Goal: Task Accomplishment & Management: Manage account settings

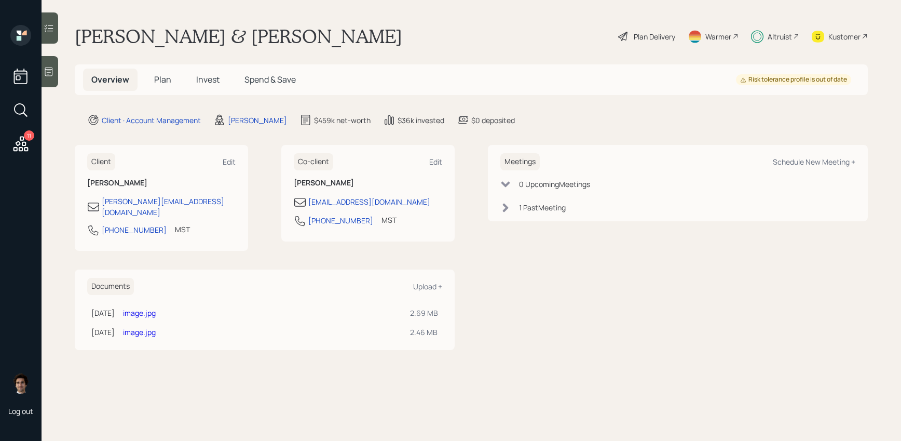
click at [216, 84] on span "Invest" at bounding box center [207, 79] width 23 height 11
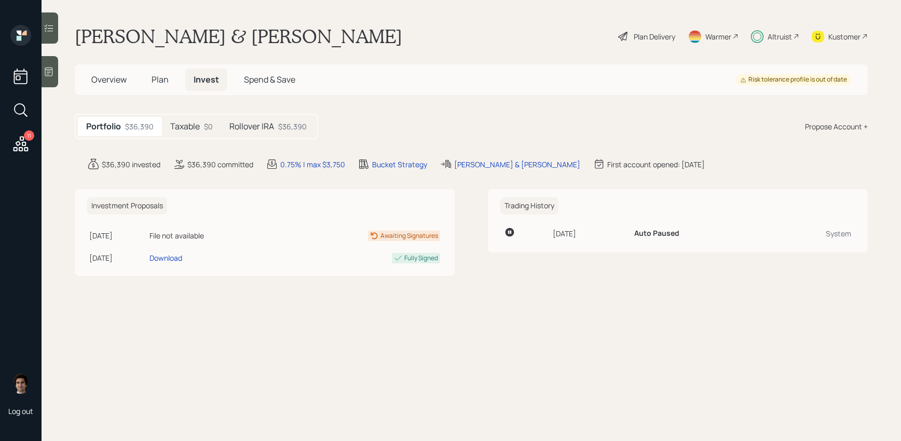
click at [214, 133] on div "Taxable $0" at bounding box center [191, 126] width 59 height 19
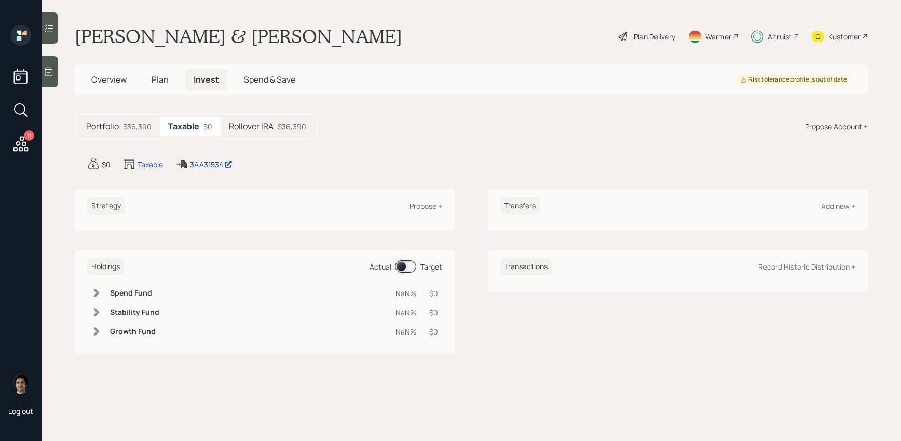
click at [266, 119] on div "Rollover IRA $36,390" at bounding box center [268, 126] width 94 height 19
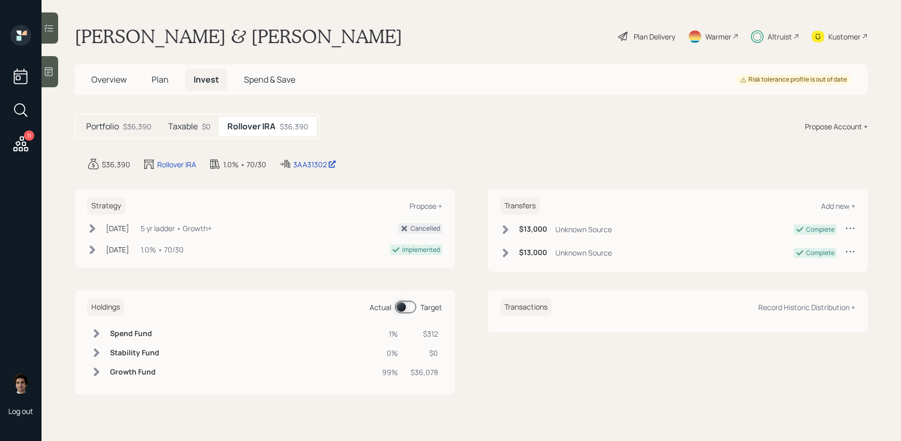
click at [101, 245] on div "Oct 3, 2022 Monday, October 3, 2022 9:40 PM EDT 1.0% • 70/30" at bounding box center [135, 249] width 97 height 11
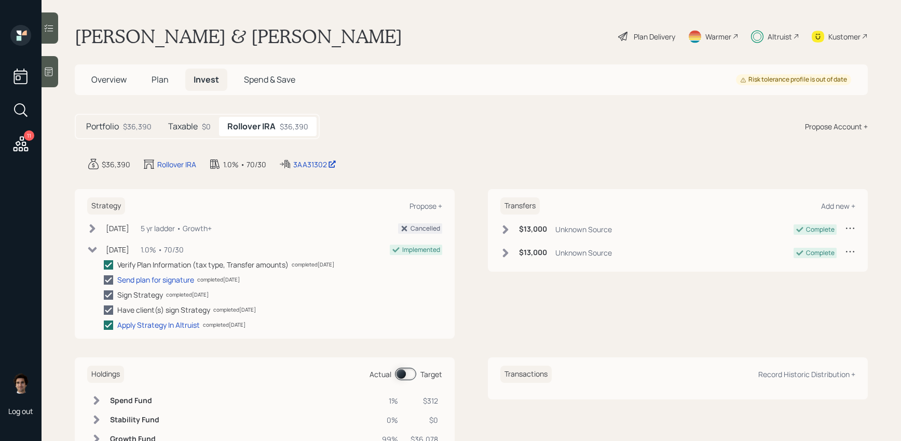
click at [101, 245] on div "Oct 3, 2022 Monday, October 3, 2022 9:40 PM EDT 1.0% • 70/30" at bounding box center [135, 249] width 97 height 11
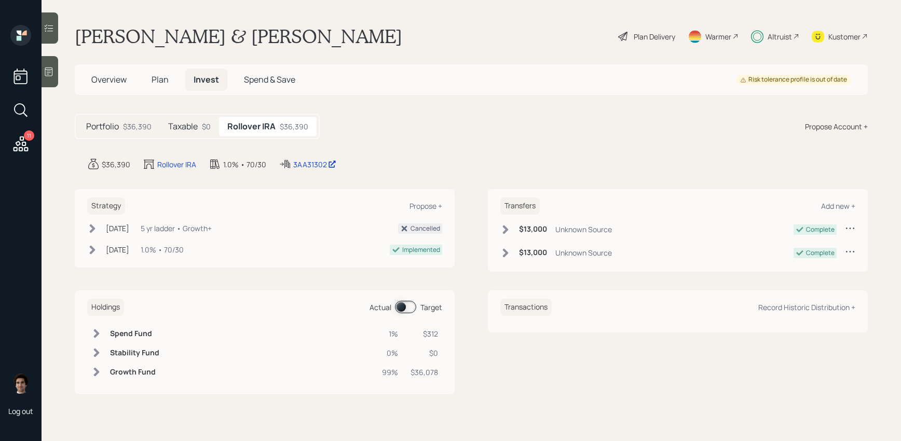
click at [195, 125] on h5 "Taxable" at bounding box center [183, 126] width 30 height 10
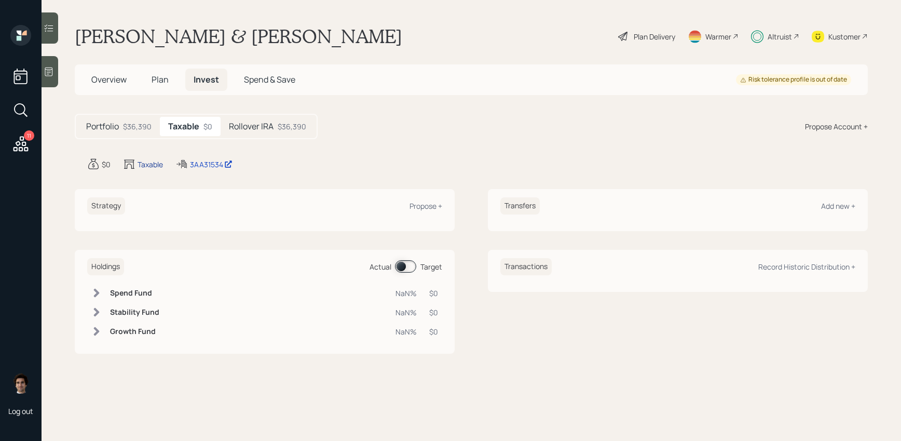
click at [155, 161] on div "Taxable" at bounding box center [150, 164] width 25 height 11
select select "taxable"
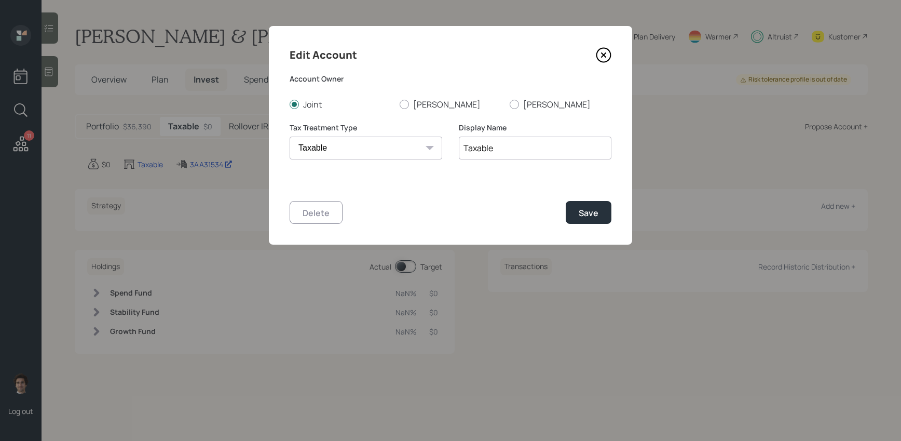
click at [607, 61] on icon at bounding box center [604, 55] width 14 height 14
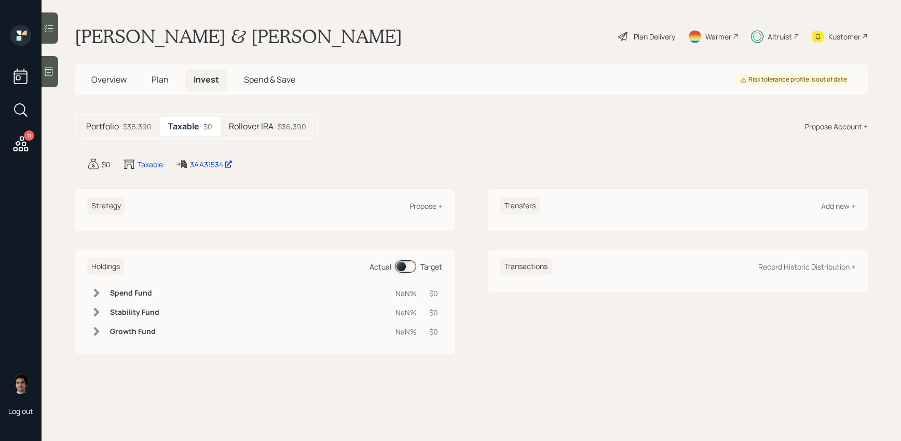
click at [240, 124] on h5 "Rollover IRA" at bounding box center [251, 126] width 45 height 10
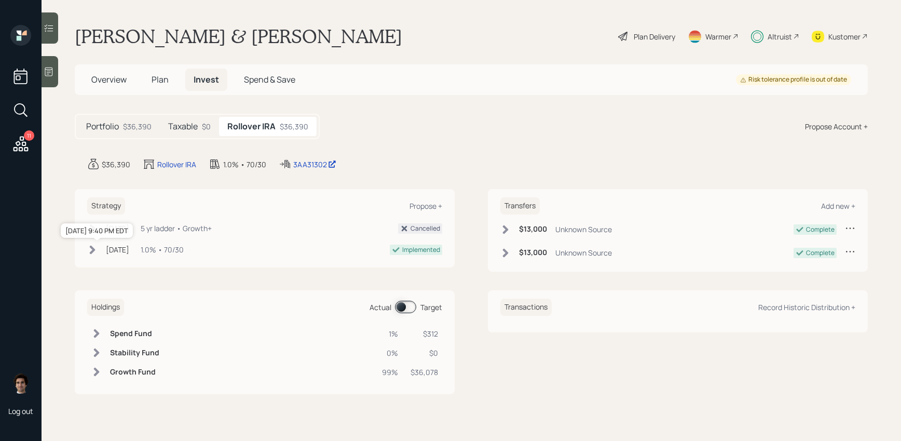
click at [111, 252] on div "Oct 3, 2022" at bounding box center [117, 249] width 23 height 11
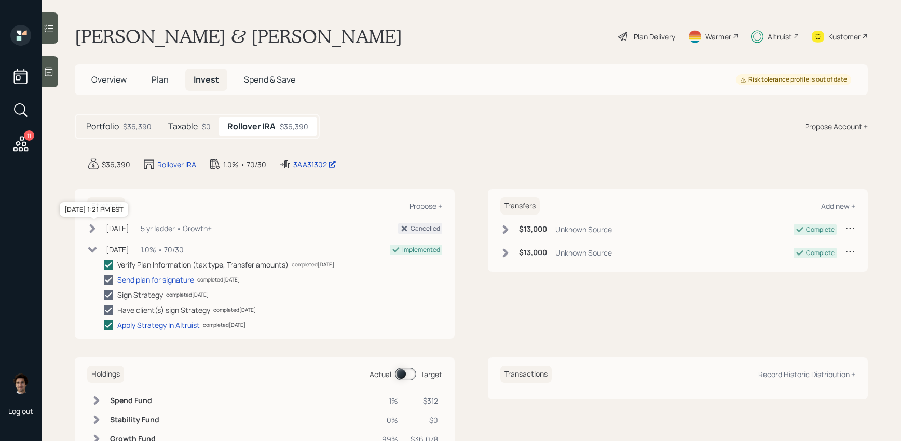
click at [129, 228] on div "Nov 20, 2023" at bounding box center [117, 228] width 23 height 11
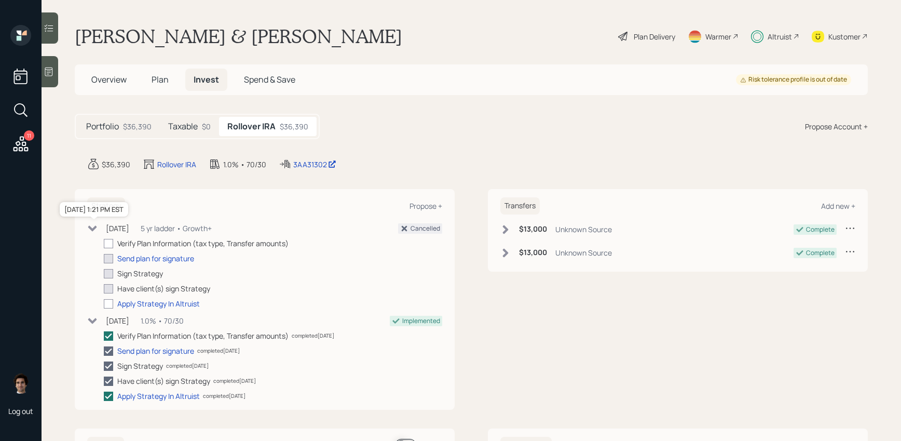
click at [129, 228] on div "Nov 20, 2023" at bounding box center [117, 228] width 23 height 11
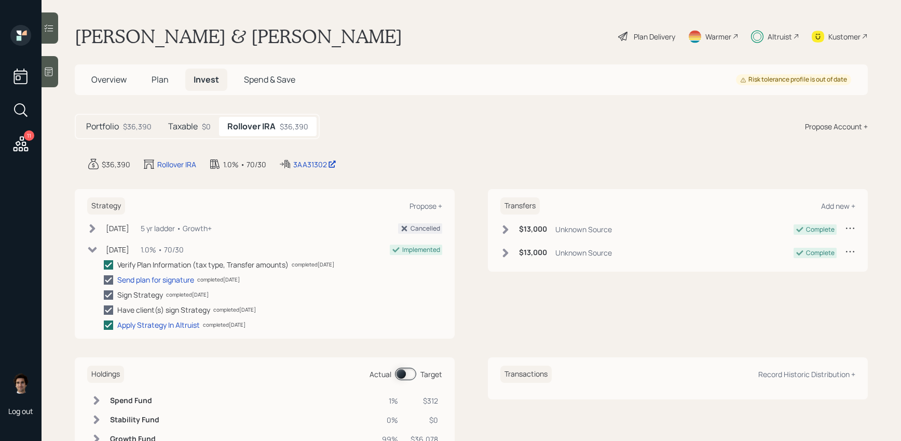
click at [184, 137] on div "Portfolio $36,390 Taxable $0 Rollover IRA $36,390" at bounding box center [197, 126] width 245 height 25
click at [184, 134] on div "Taxable $0" at bounding box center [189, 126] width 59 height 19
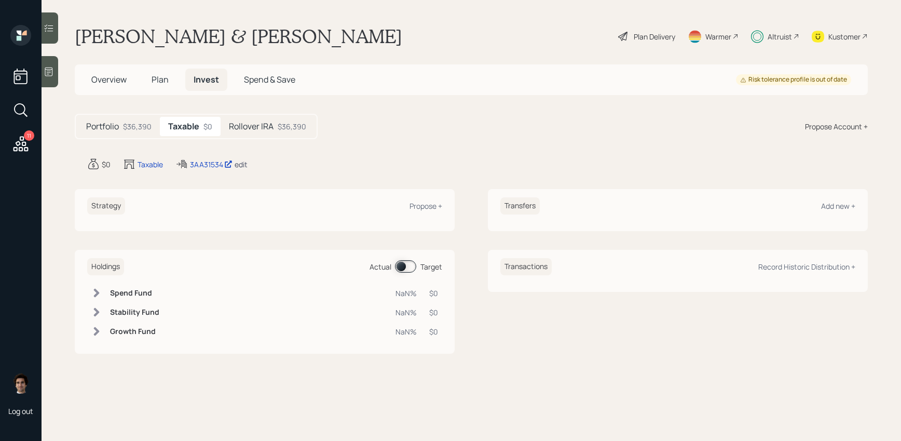
click at [239, 163] on div "edit" at bounding box center [241, 164] width 13 height 10
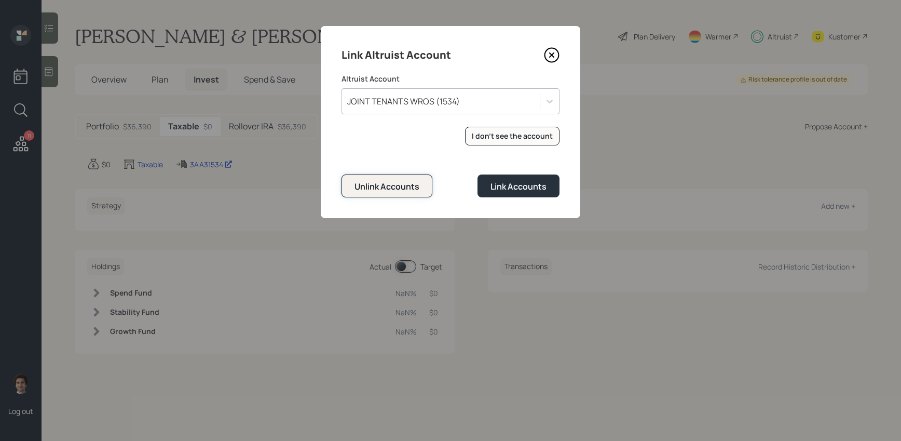
click at [414, 189] on div "Unlink Accounts" at bounding box center [386, 186] width 65 height 11
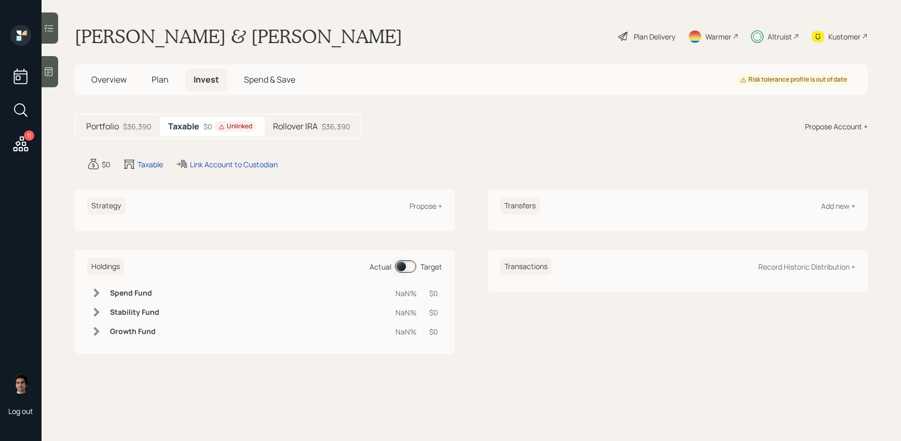
click at [660, 37] on div "Plan Delivery" at bounding box center [655, 36] width 42 height 11
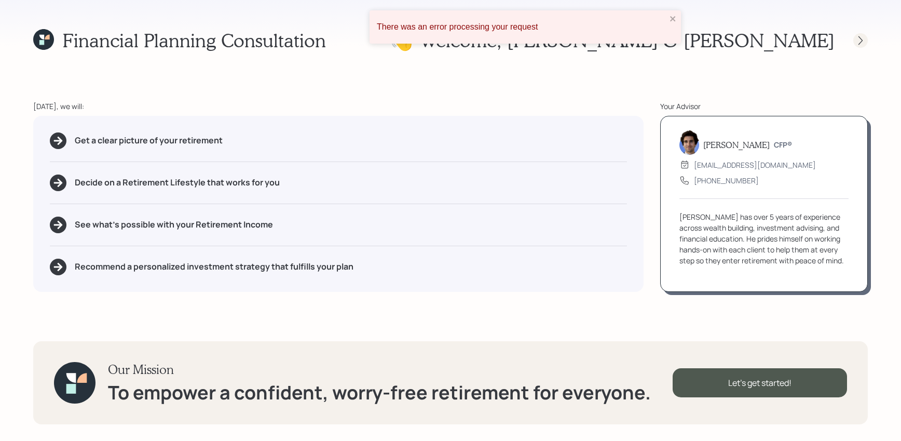
click at [864, 39] on icon at bounding box center [860, 40] width 10 height 10
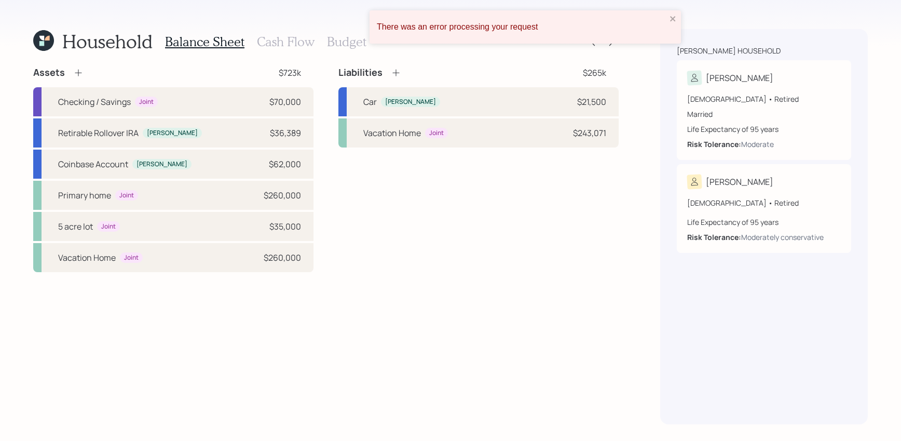
click at [678, 21] on div "There was an error processing your request" at bounding box center [524, 26] width 311 height 33
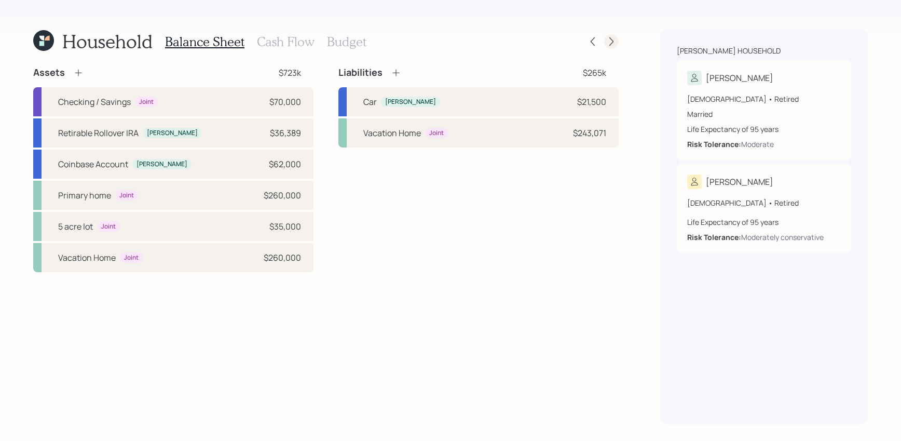
click at [613, 43] on icon at bounding box center [611, 41] width 10 height 10
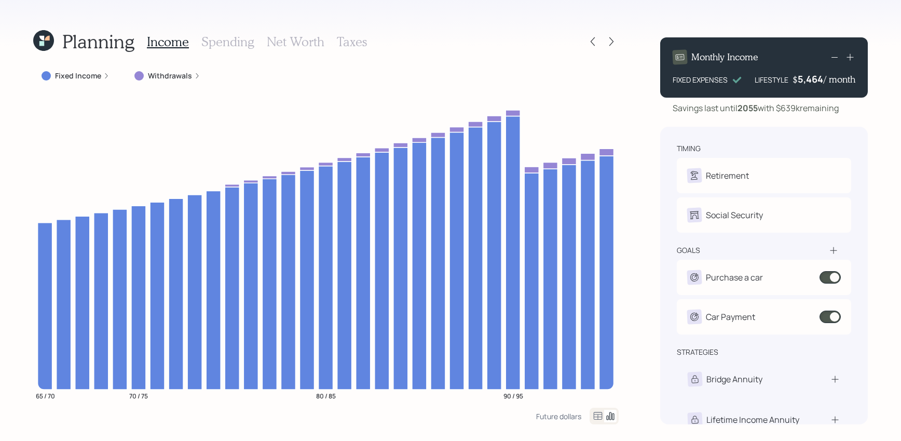
click at [613, 43] on icon at bounding box center [611, 41] width 10 height 10
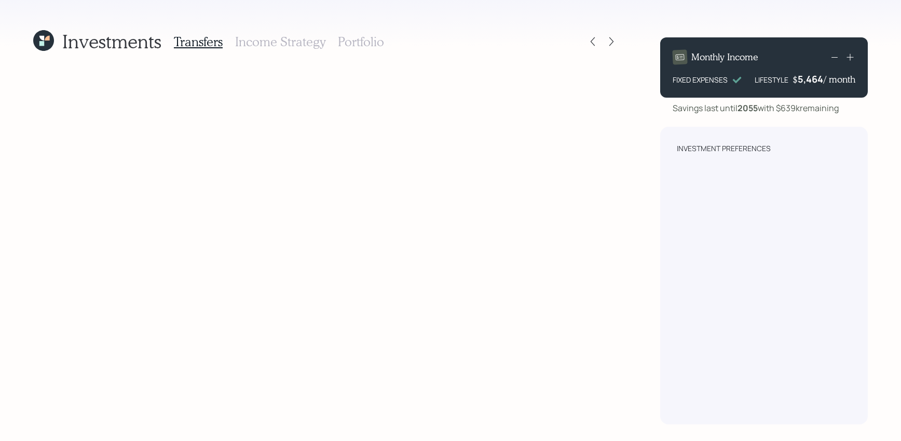
click at [51, 35] on icon at bounding box center [43, 40] width 21 height 21
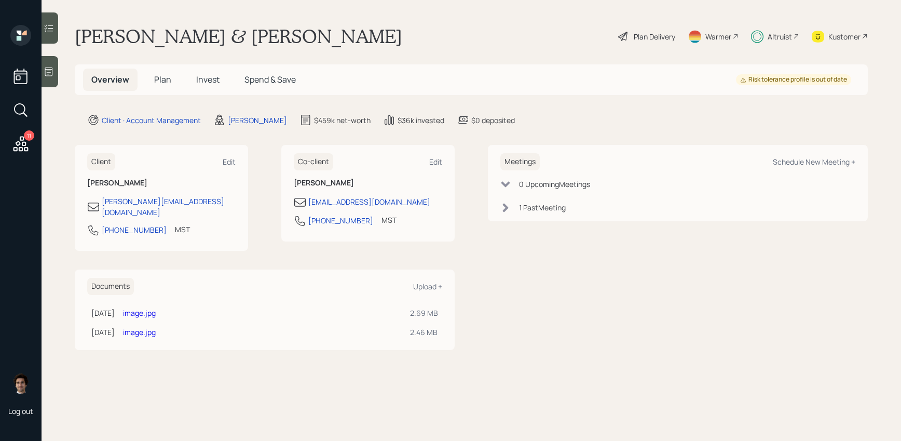
click at [204, 77] on span "Invest" at bounding box center [207, 79] width 23 height 11
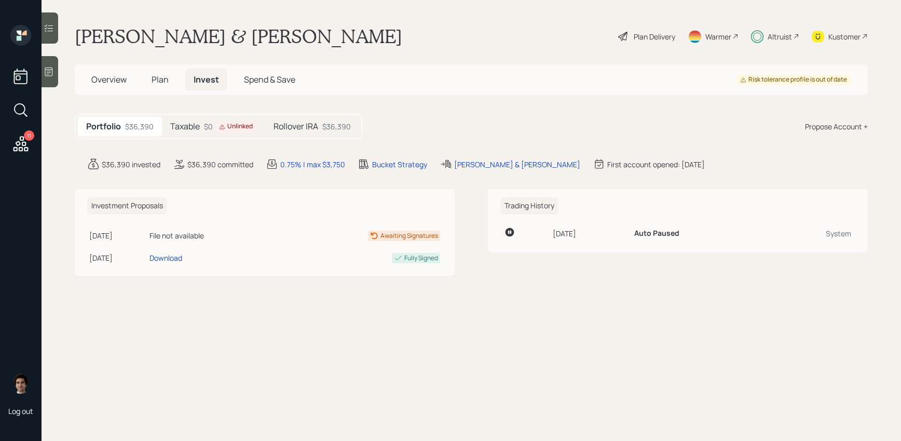
click at [229, 118] on div "Taxable $0 Unlinked" at bounding box center [213, 126] width 103 height 19
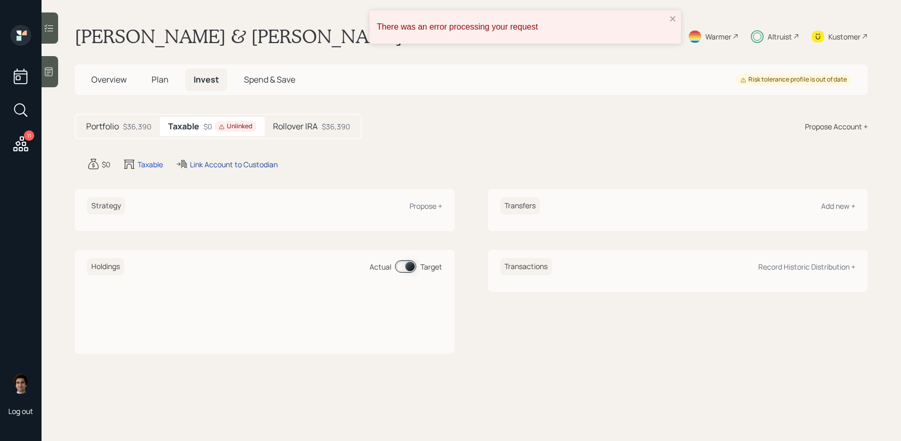
click at [245, 167] on div "Link Account to Custodian" at bounding box center [234, 164] width 88 height 11
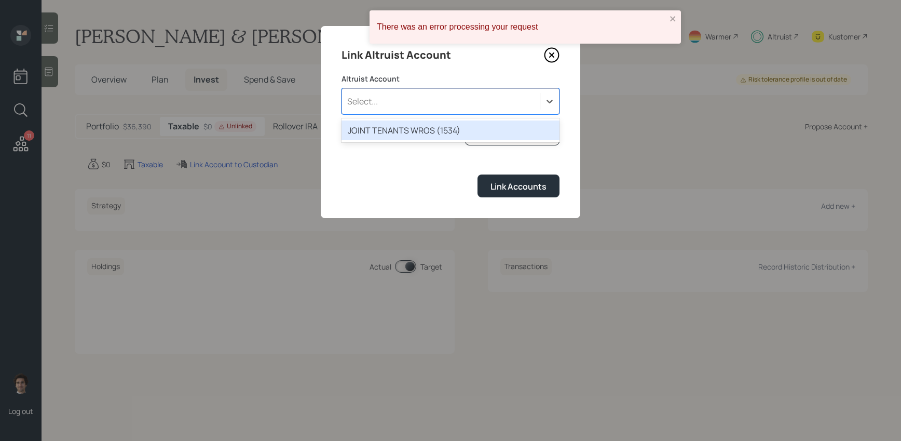
click at [429, 98] on div "Select..." at bounding box center [441, 101] width 198 height 18
click at [429, 126] on div "JOINT TENANTS WROS (1534)" at bounding box center [450, 130] width 218 height 20
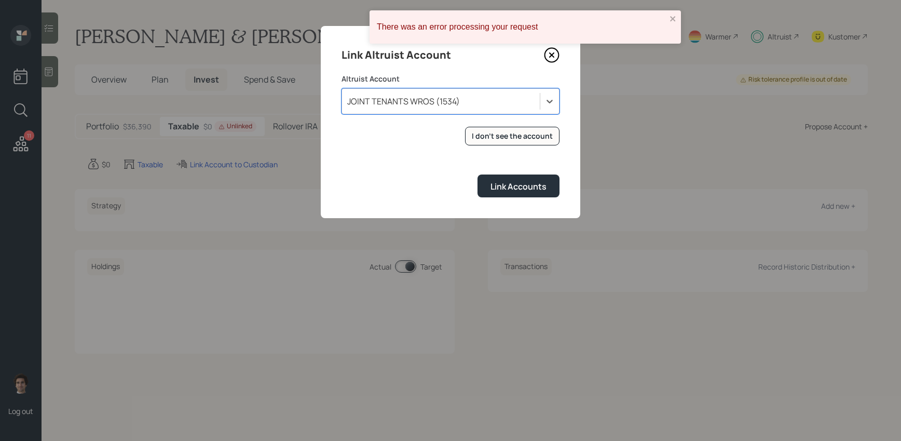
click at [535, 200] on div "Link Altruist Account Altruist Account option JOINT TENANTS WROS (1534), select…" at bounding box center [450, 122] width 259 height 192
click at [533, 194] on button "Link Accounts" at bounding box center [518, 185] width 82 height 22
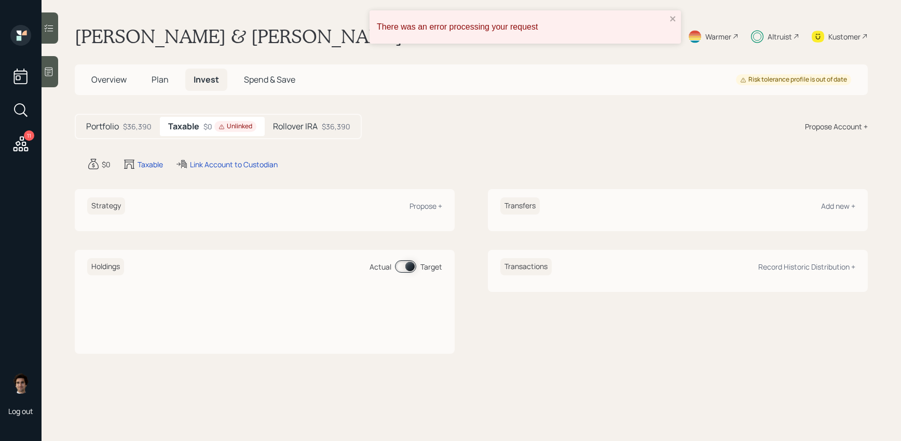
click at [336, 126] on div "$36,390" at bounding box center [336, 126] width 29 height 11
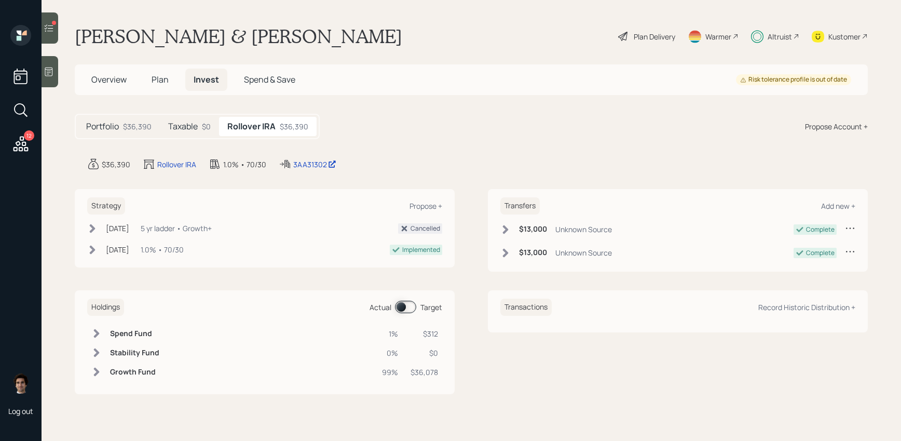
click at [202, 122] on div "$0" at bounding box center [206, 126] width 9 height 11
